Goal: Task Accomplishment & Management: Complete application form

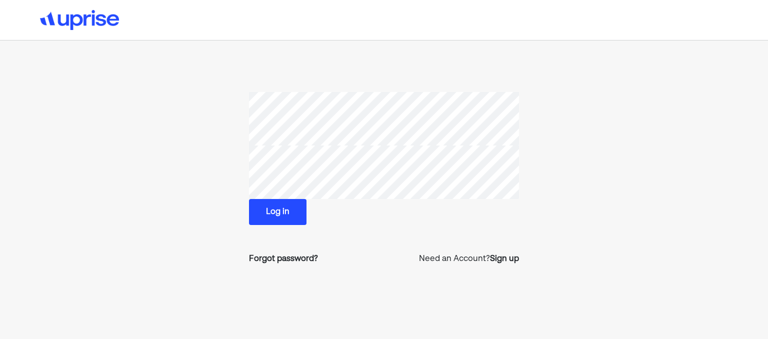
click at [277, 211] on button "Log in" at bounding box center [277, 212] width 57 height 26
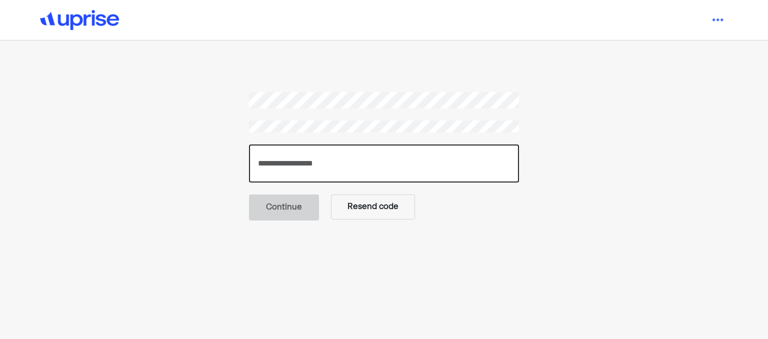
click at [377, 161] on input "number" at bounding box center [384, 163] width 270 height 38
type input "******"
